Goal: Information Seeking & Learning: Learn about a topic

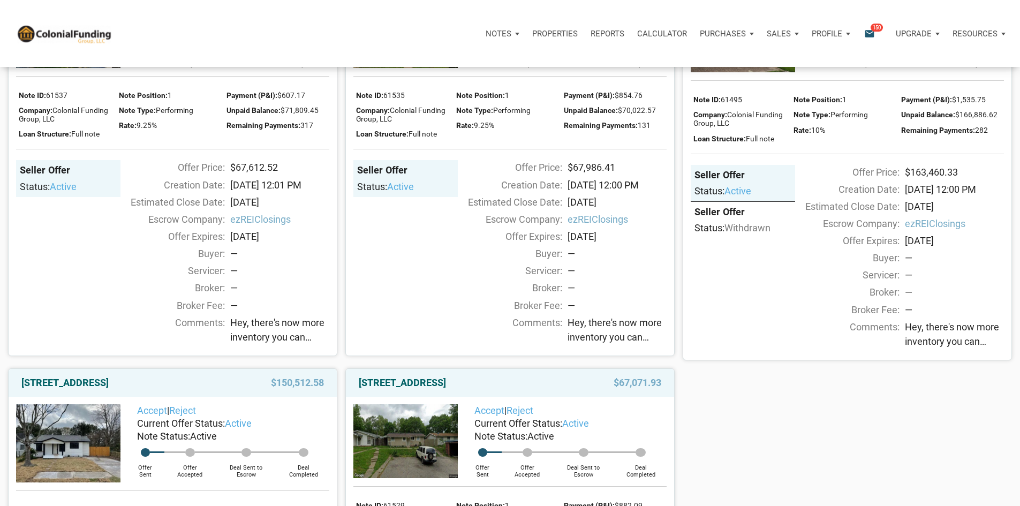
scroll to position [1392, 0]
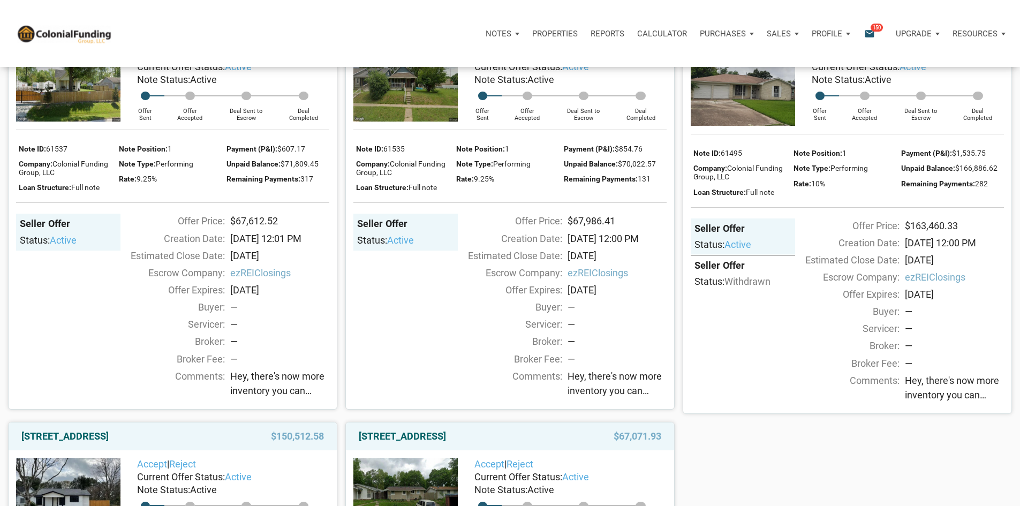
click at [373, 33] on link "[STREET_ADDRESS]" at bounding box center [402, 26] width 87 height 13
click at [753, 33] on link "[STREET_ADDRESS]" at bounding box center [739, 26] width 87 height 13
